Goal: Task Accomplishment & Management: Manage account settings

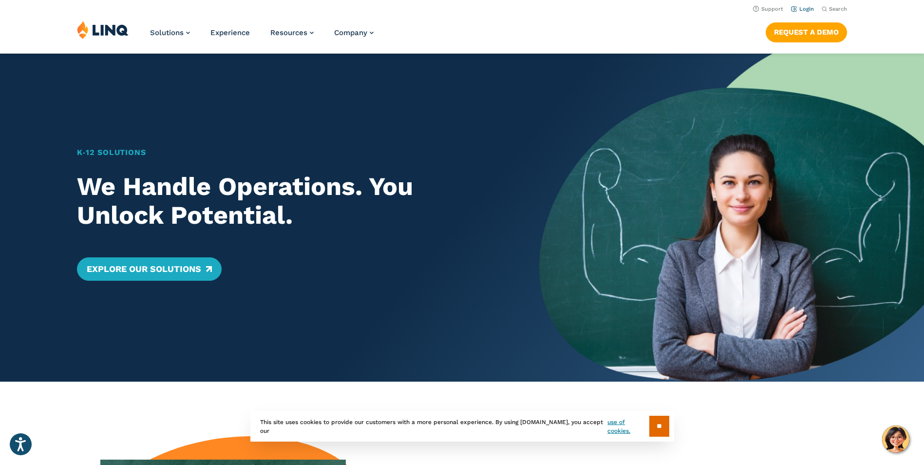
click at [805, 8] on link "Login" at bounding box center [802, 9] width 23 height 6
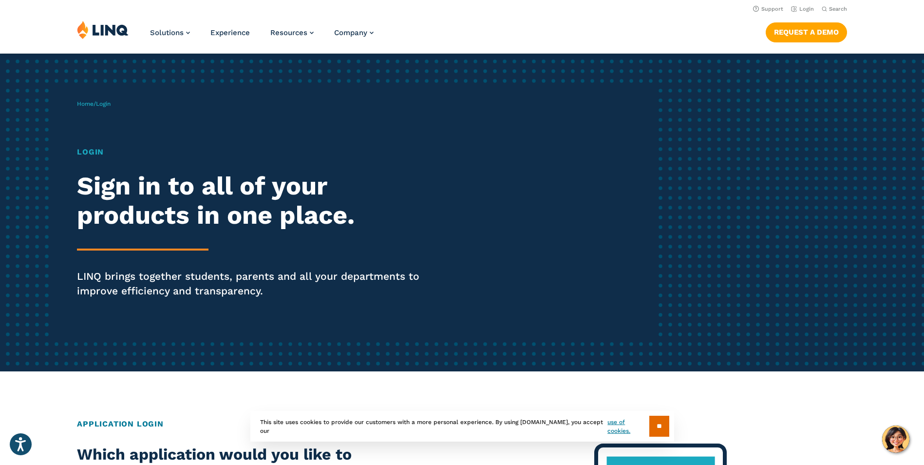
click at [96, 149] on h1 "Login" at bounding box center [255, 152] width 356 height 12
click at [107, 102] on span "Login" at bounding box center [103, 103] width 15 height 7
click at [91, 177] on h2 "Sign in to all of your products in one place." at bounding box center [255, 200] width 356 height 58
click at [142, 191] on h2 "Sign in to all of your products in one place." at bounding box center [255, 200] width 356 height 58
drag, startPoint x: 142, startPoint y: 191, endPoint x: 220, endPoint y: 205, distance: 78.6
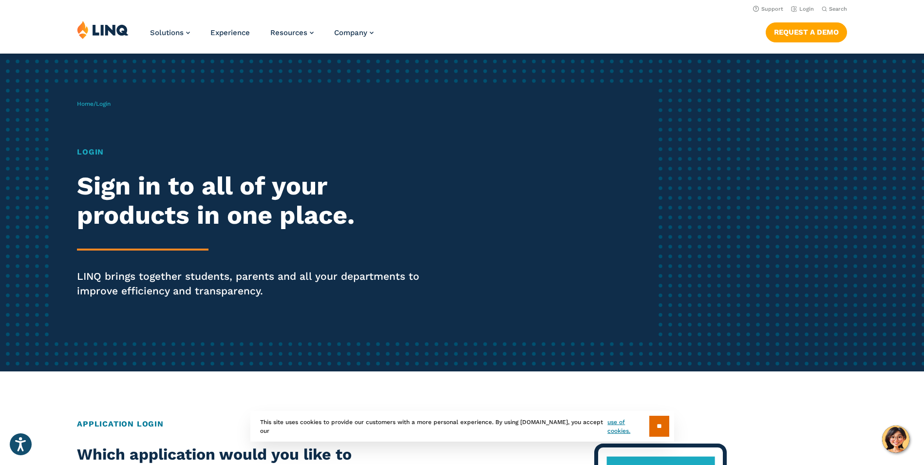
click at [220, 205] on h2 "Sign in to all of your products in one place." at bounding box center [255, 200] width 356 height 58
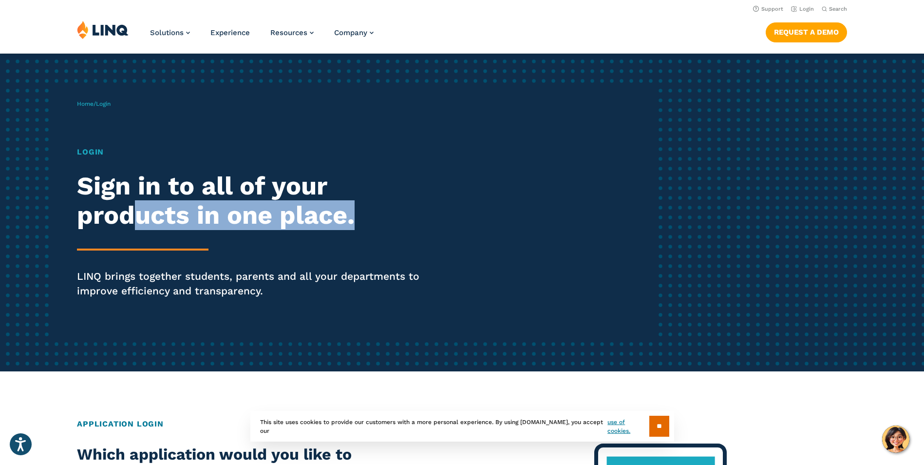
drag, startPoint x: 129, startPoint y: 225, endPoint x: 265, endPoint y: 238, distance: 137.5
click at [265, 238] on div "Login Sign in to all of your products in one place. LINQ brings together studen…" at bounding box center [255, 235] width 356 height 179
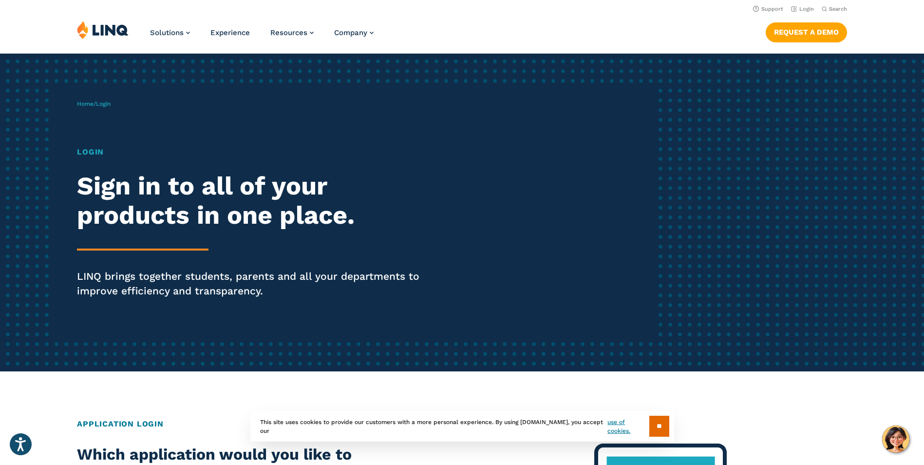
drag, startPoint x: 265, startPoint y: 238, endPoint x: 234, endPoint y: 271, distance: 45.8
click at [226, 270] on p "LINQ brings together students, parents and all your departments to improve effi…" at bounding box center [255, 283] width 356 height 29
click at [333, 241] on div "Login Sign in to all of your products in one place. LINQ brings together studen…" at bounding box center [255, 235] width 356 height 179
